Goal: Obtain resource: Download file/media

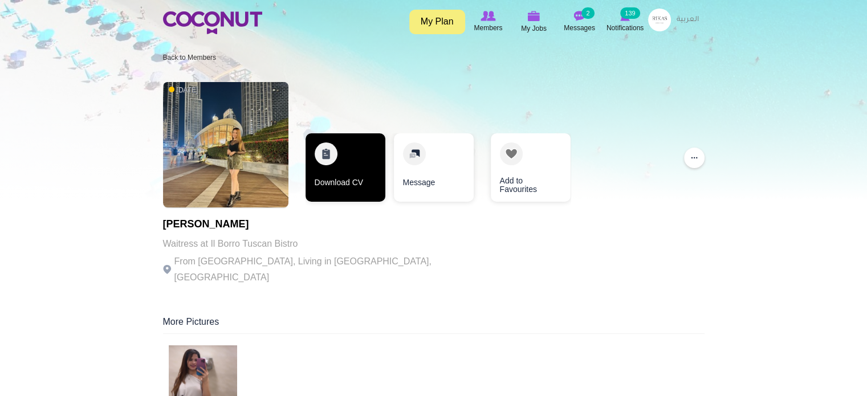
click at [342, 167] on link "Download CV" at bounding box center [346, 167] width 80 height 68
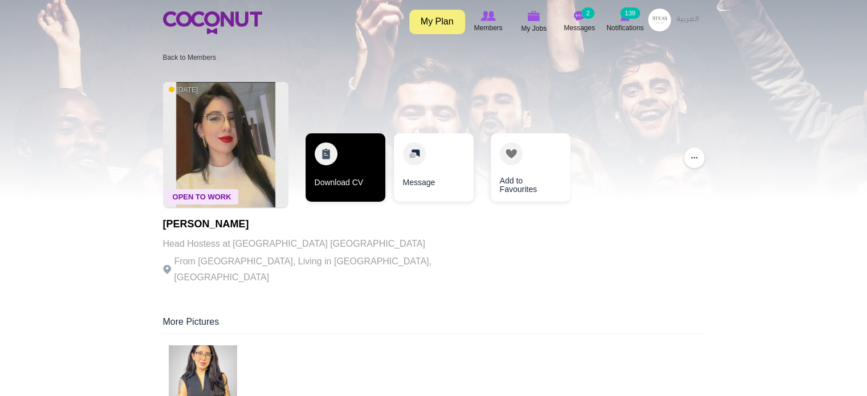
click at [329, 168] on link "Download CV" at bounding box center [346, 167] width 80 height 68
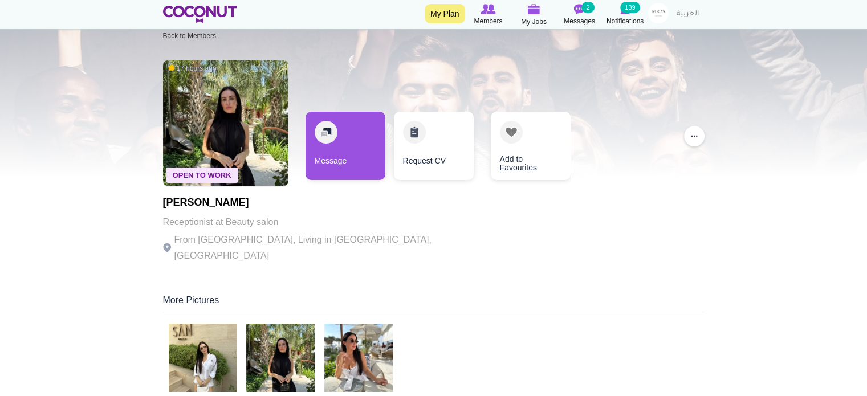
scroll to position [21, 0]
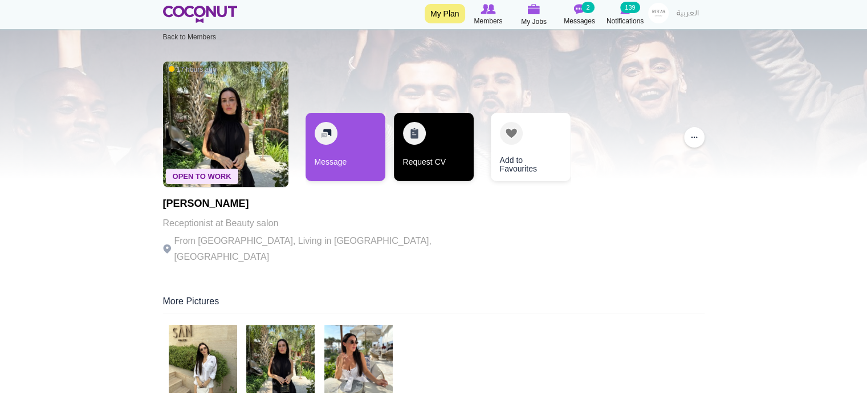
click at [436, 162] on link "Request CV" at bounding box center [434, 147] width 80 height 68
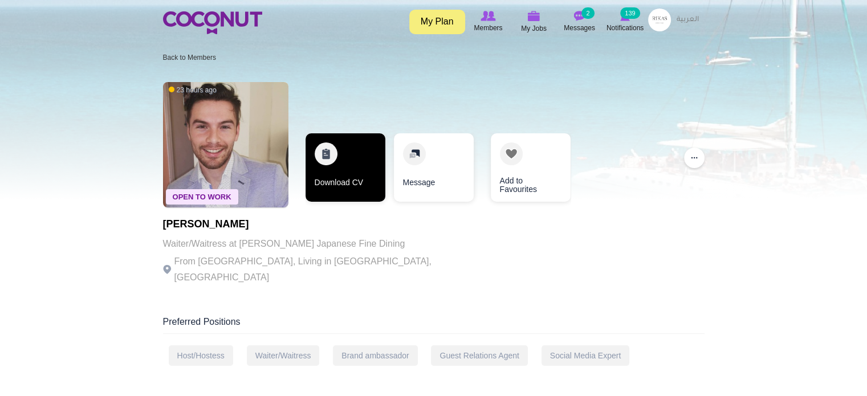
click at [333, 176] on link "Download CV" at bounding box center [346, 167] width 80 height 68
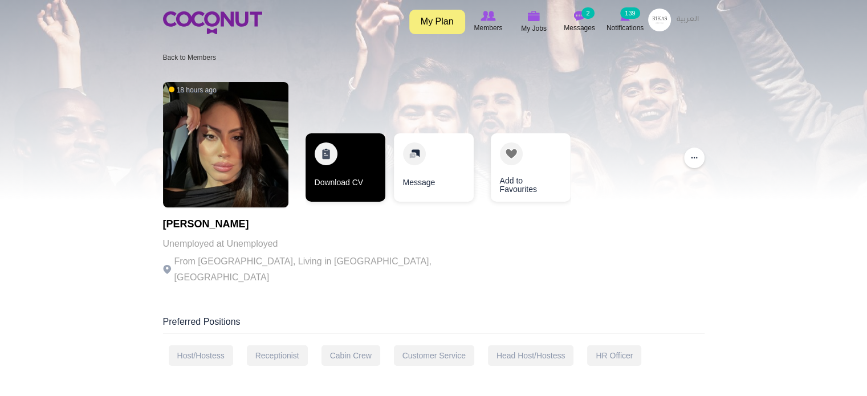
click at [341, 184] on link "Download CV" at bounding box center [346, 167] width 80 height 68
click at [335, 162] on link "Download CV" at bounding box center [346, 167] width 80 height 68
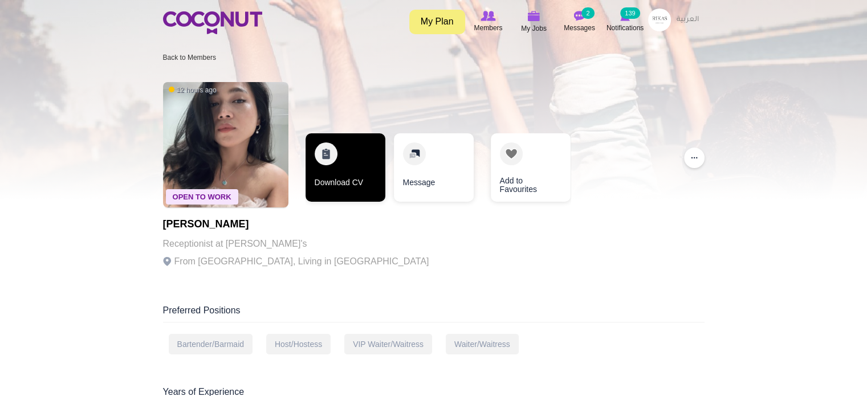
click at [346, 166] on link "Download CV" at bounding box center [346, 167] width 80 height 68
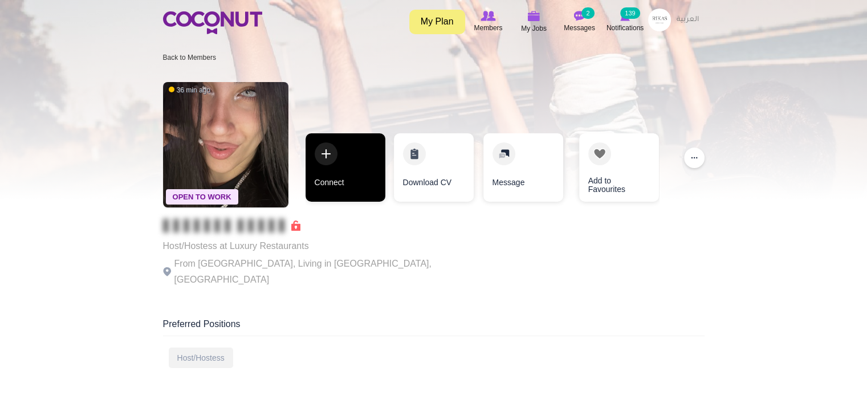
click at [333, 172] on link "Connect" at bounding box center [346, 167] width 80 height 68
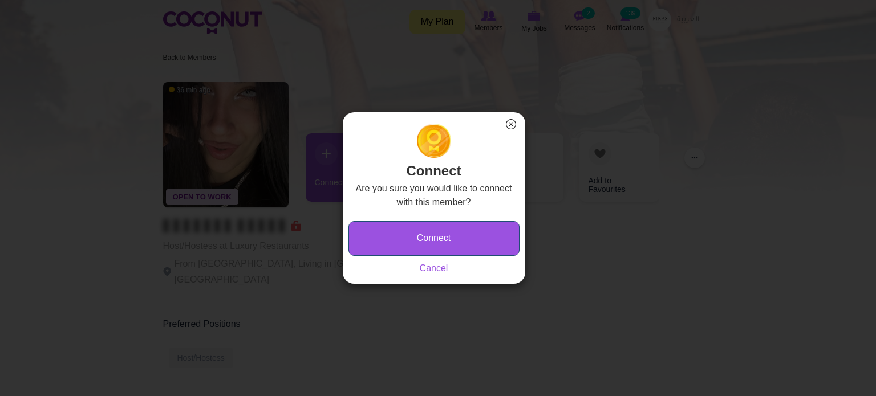
click at [400, 233] on button "Connect" at bounding box center [433, 238] width 171 height 35
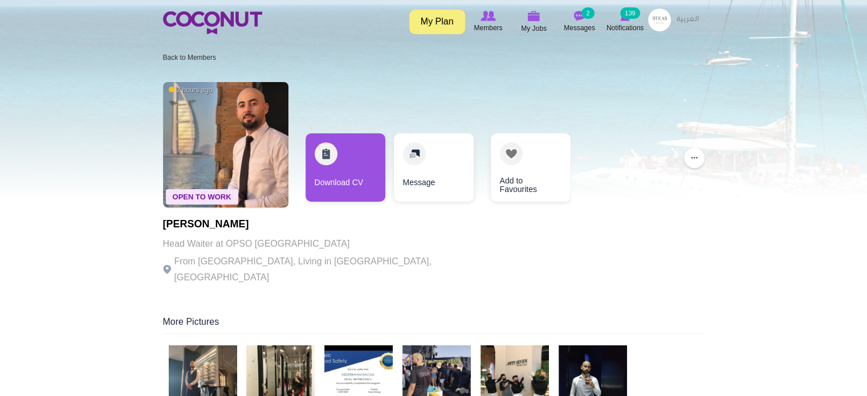
click at [366, 159] on link "Download CV" at bounding box center [346, 167] width 80 height 68
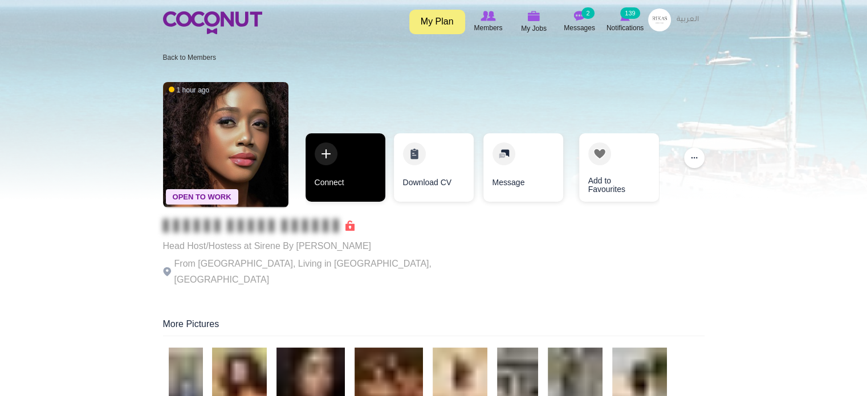
click at [340, 157] on link "Connect" at bounding box center [346, 167] width 80 height 68
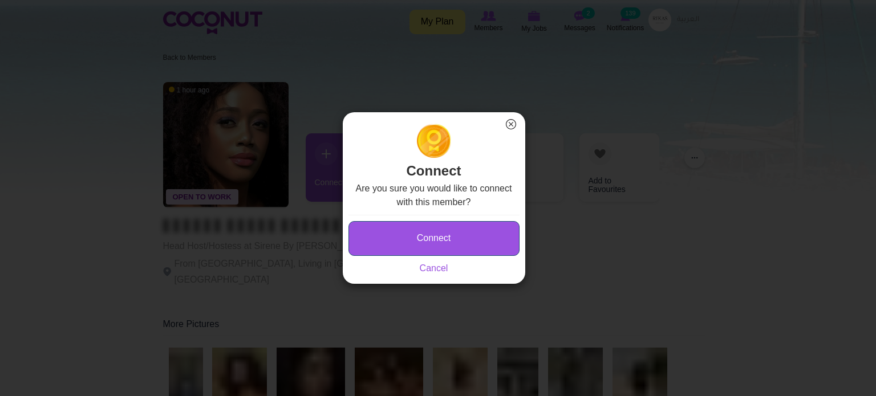
click at [405, 237] on button "Connect" at bounding box center [433, 238] width 171 height 35
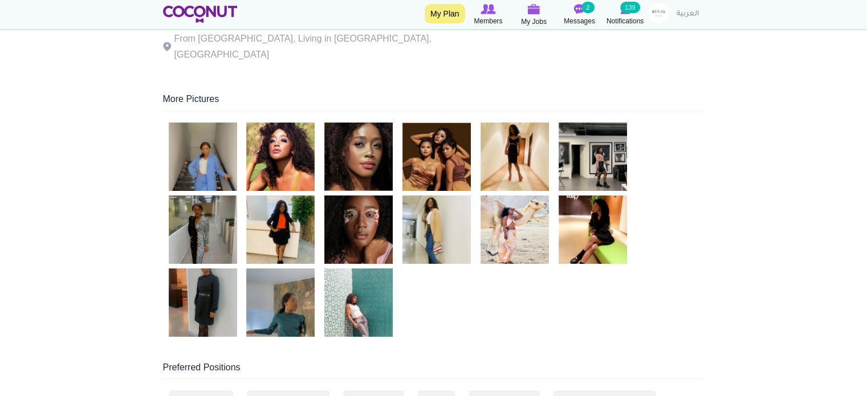
scroll to position [253, 0]
